Goal: Transaction & Acquisition: Purchase product/service

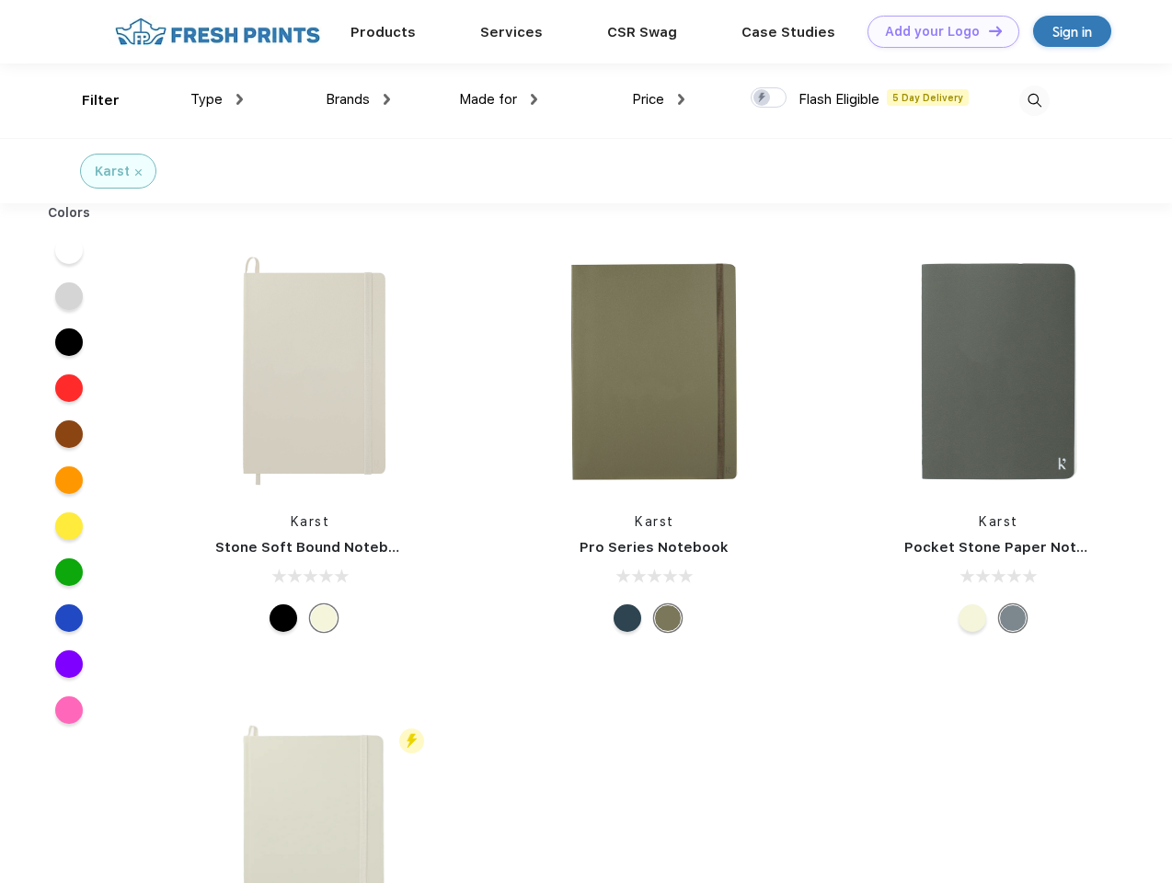
click at [937, 31] on link "Add your Logo Design Tool" at bounding box center [944, 32] width 152 height 32
click at [0, 0] on div "Design Tool" at bounding box center [0, 0] width 0 height 0
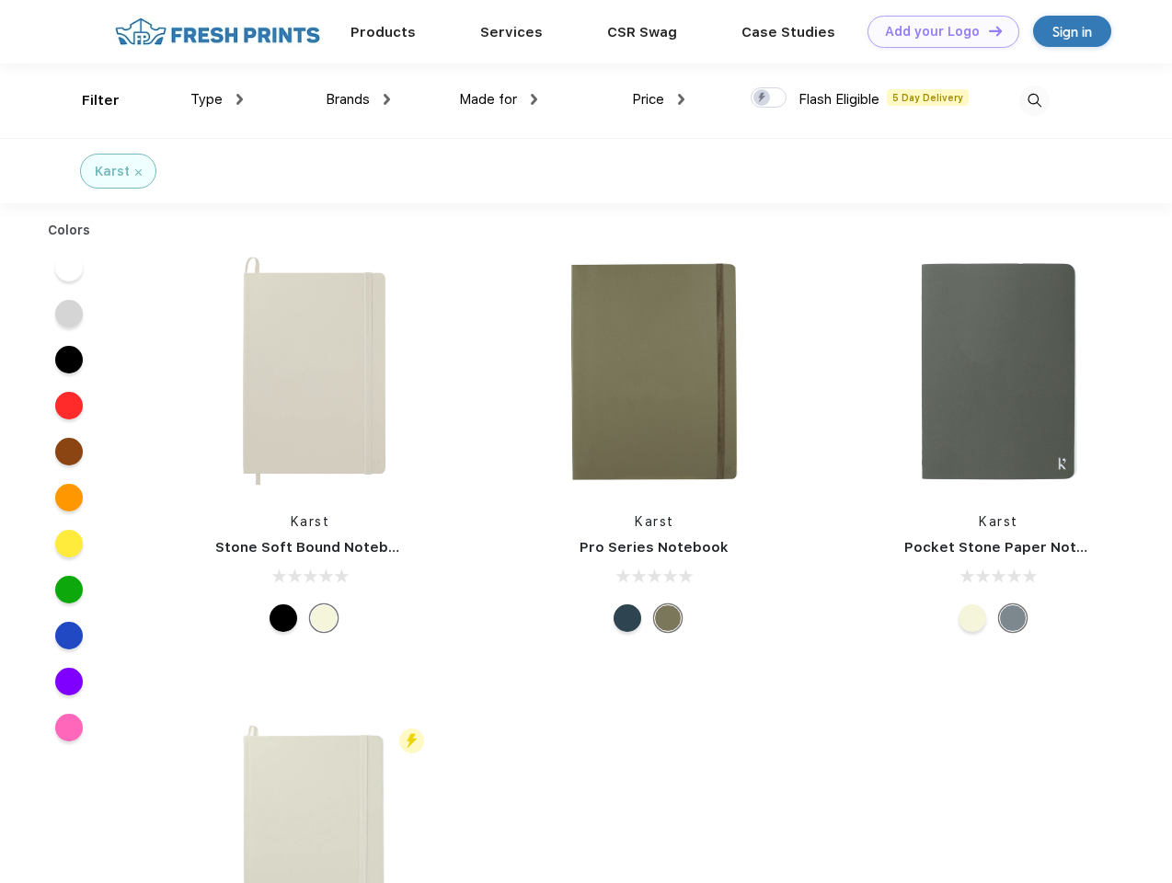
click at [987, 30] on link "Add your Logo Design Tool" at bounding box center [944, 32] width 152 height 32
click at [88, 100] on div "Filter" at bounding box center [101, 100] width 38 height 21
click at [217, 99] on span "Type" at bounding box center [206, 99] width 32 height 17
click at [358, 99] on span "Brands" at bounding box center [348, 99] width 44 height 17
click at [499, 99] on span "Made for" at bounding box center [488, 99] width 58 height 17
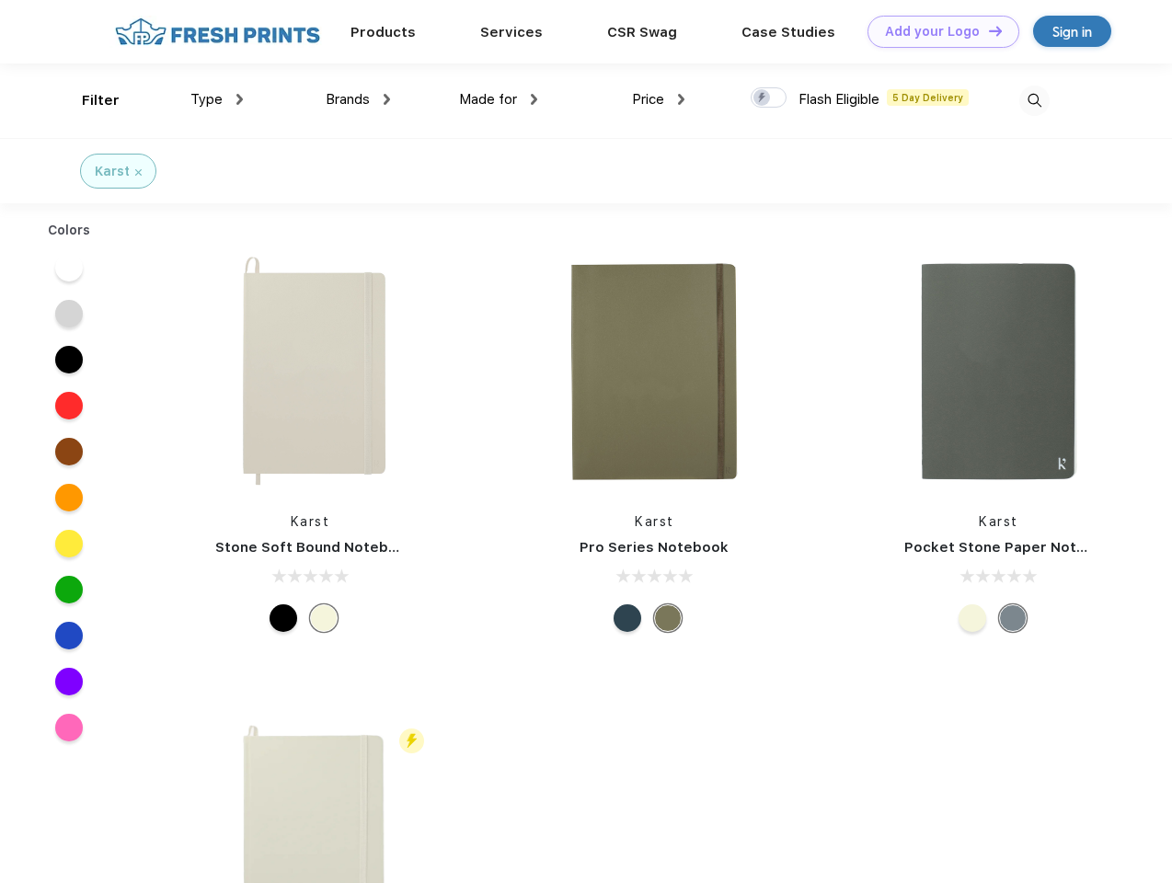
click at [659, 99] on span "Price" at bounding box center [648, 99] width 32 height 17
click at [769, 98] on div at bounding box center [769, 97] width 36 height 20
click at [763, 98] on input "checkbox" at bounding box center [757, 92] width 12 height 12
click at [1034, 100] on img at bounding box center [1034, 101] width 30 height 30
